Goal: Check status

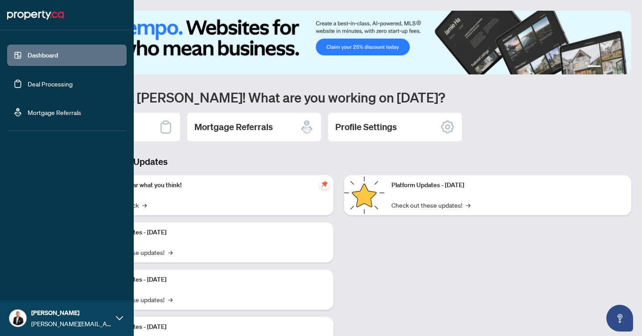
click at [42, 82] on link "Deal Processing" at bounding box center [50, 84] width 45 height 8
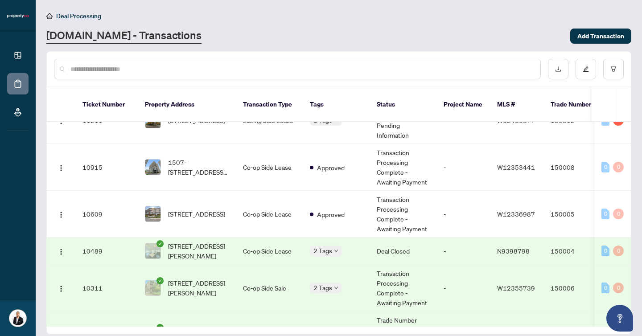
scroll to position [34, 0]
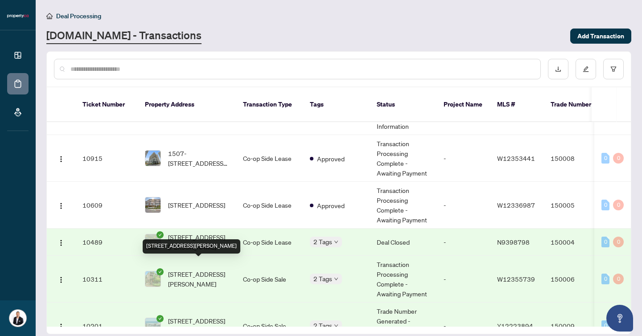
click at [204, 275] on span "[STREET_ADDRESS][PERSON_NAME]" at bounding box center [198, 279] width 61 height 20
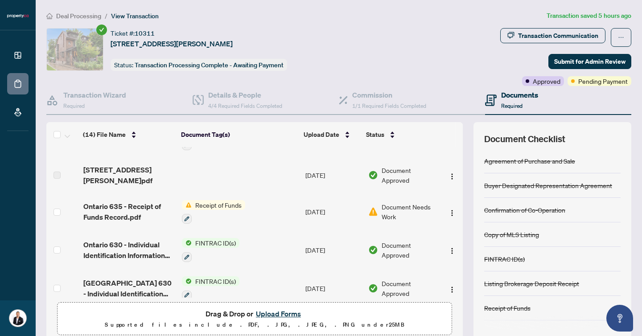
scroll to position [99, 0]
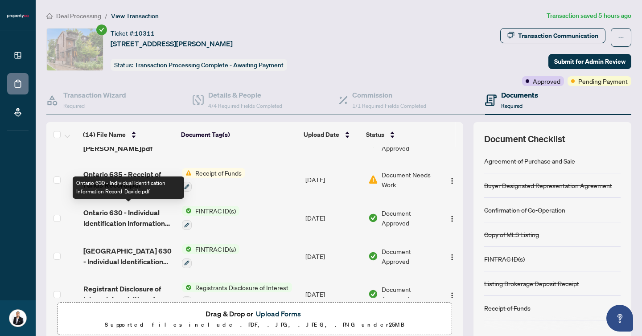
click at [130, 210] on span "Ontario 630 - Individual Identification Information Record_Davide.pdf" at bounding box center [129, 217] width 92 height 21
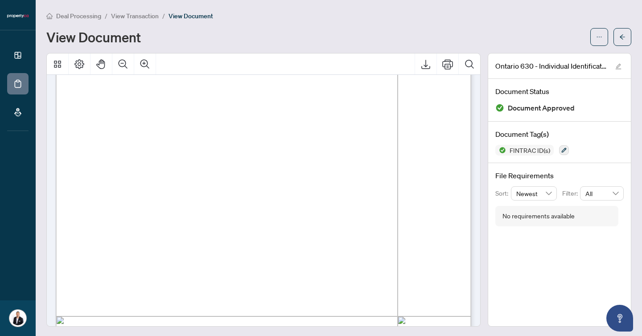
scroll to position [109, 0]
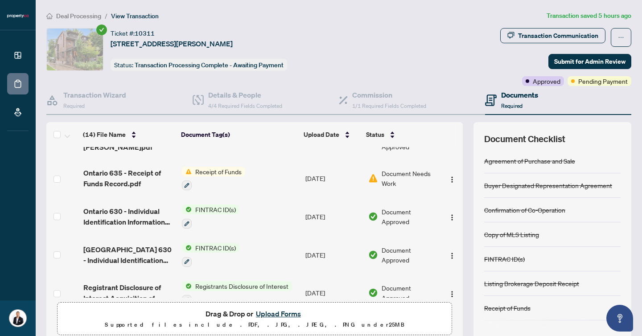
scroll to position [103, 0]
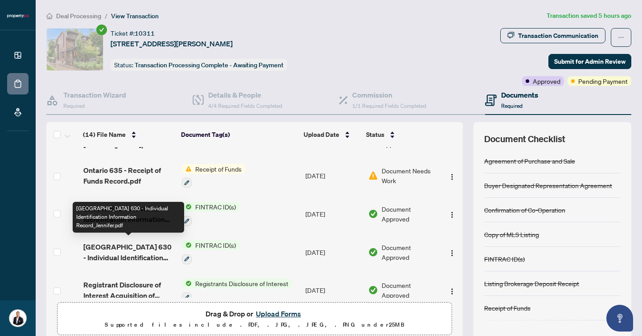
click at [135, 254] on span "[GEOGRAPHIC_DATA] 630 - Individual Identification Information Record_Jennifer.p…" at bounding box center [129, 252] width 92 height 21
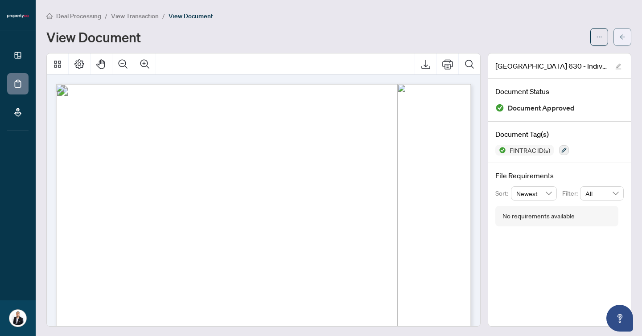
click at [621, 38] on icon "arrow-left" at bounding box center [623, 37] width 6 height 6
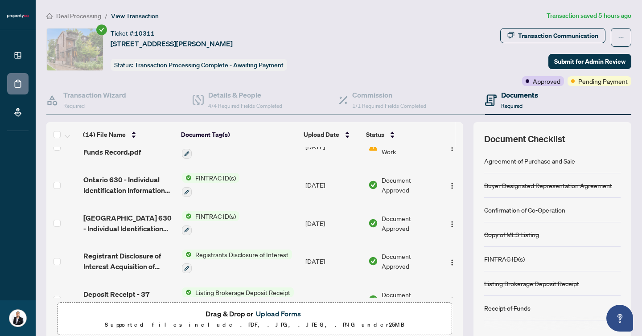
scroll to position [120, 0]
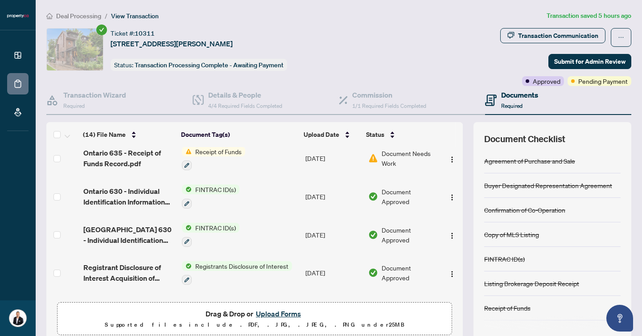
click at [225, 227] on span "FINTRAC ID(s)" at bounding box center [216, 228] width 48 height 10
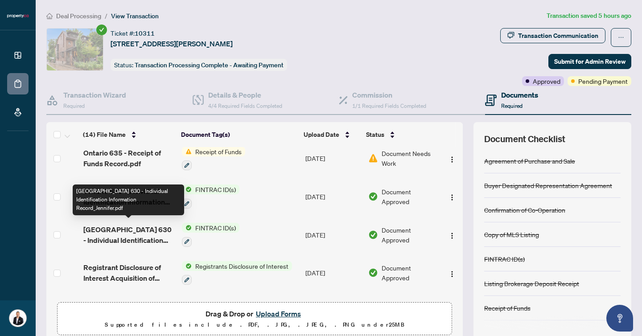
click at [129, 224] on span "[GEOGRAPHIC_DATA] 630 - Individual Identification Information Record_Jennifer.p…" at bounding box center [129, 234] width 92 height 21
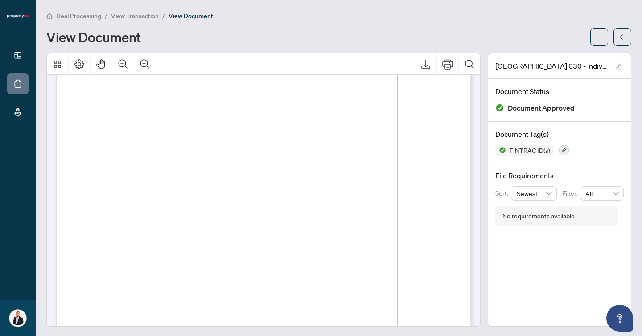
scroll to position [90, 0]
